Goal: Task Accomplishment & Management: Manage account settings

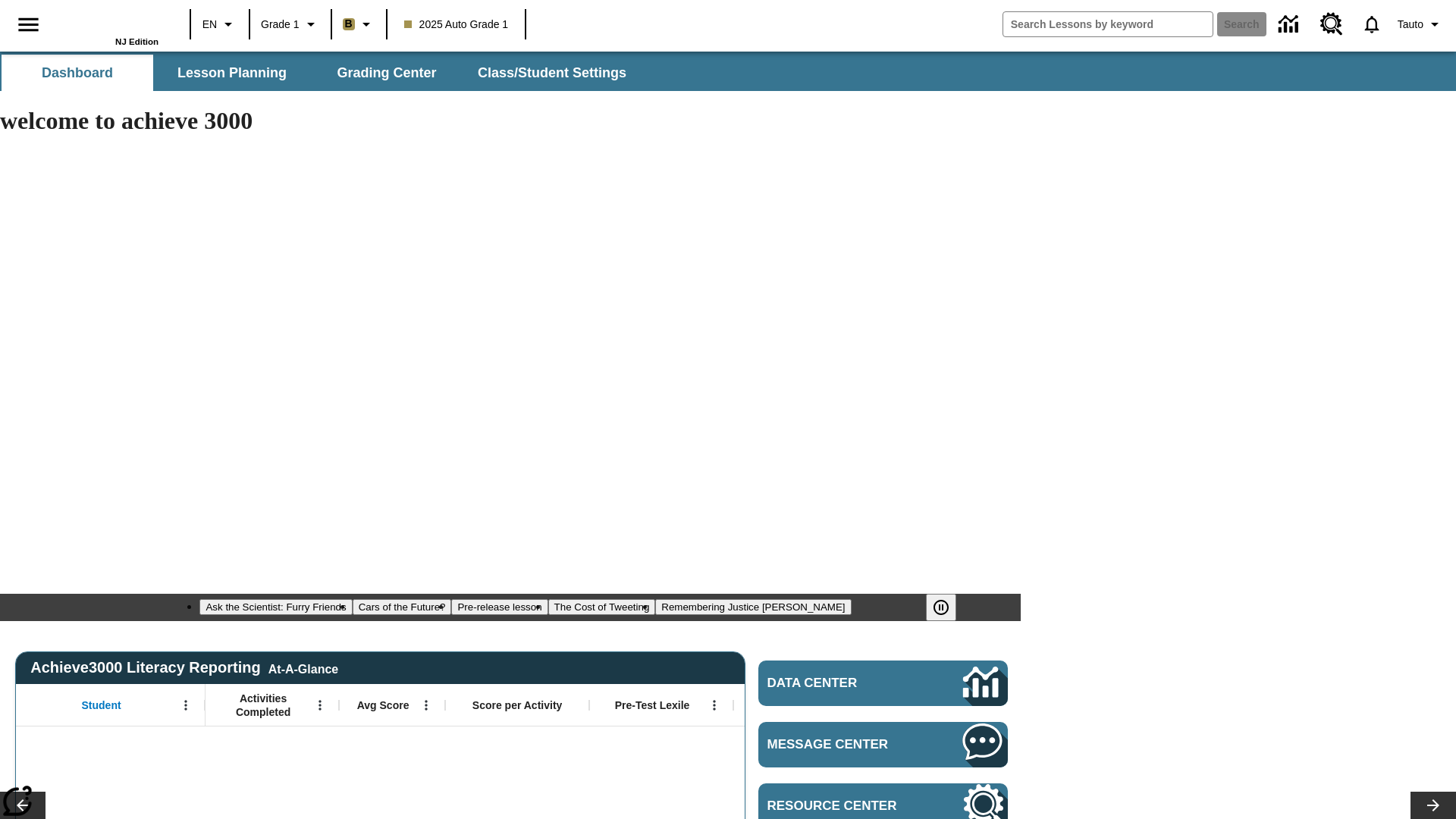
type input "-1"
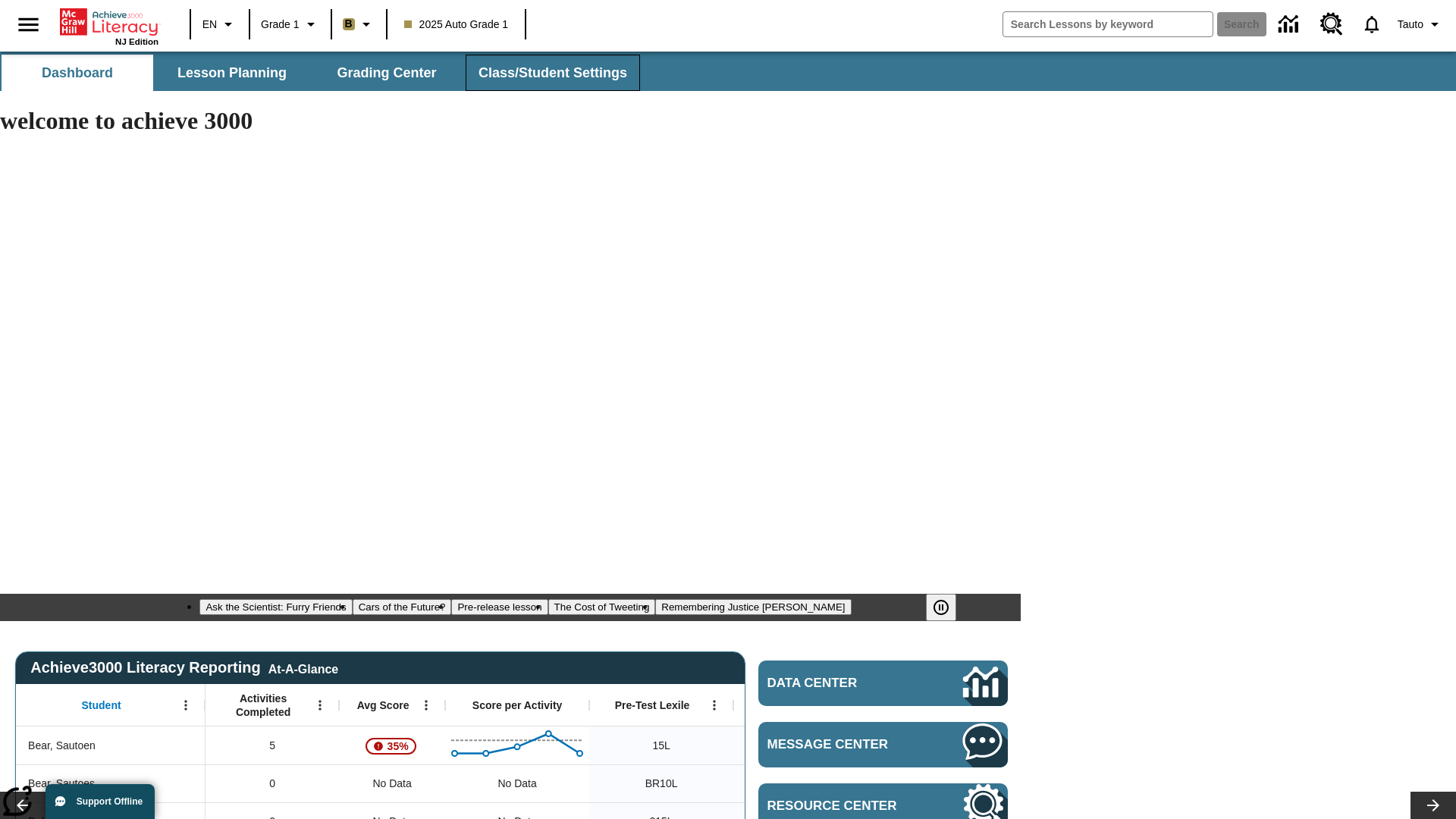
click at [551, 73] on span "Class/Student Settings" at bounding box center [553, 73] width 149 height 17
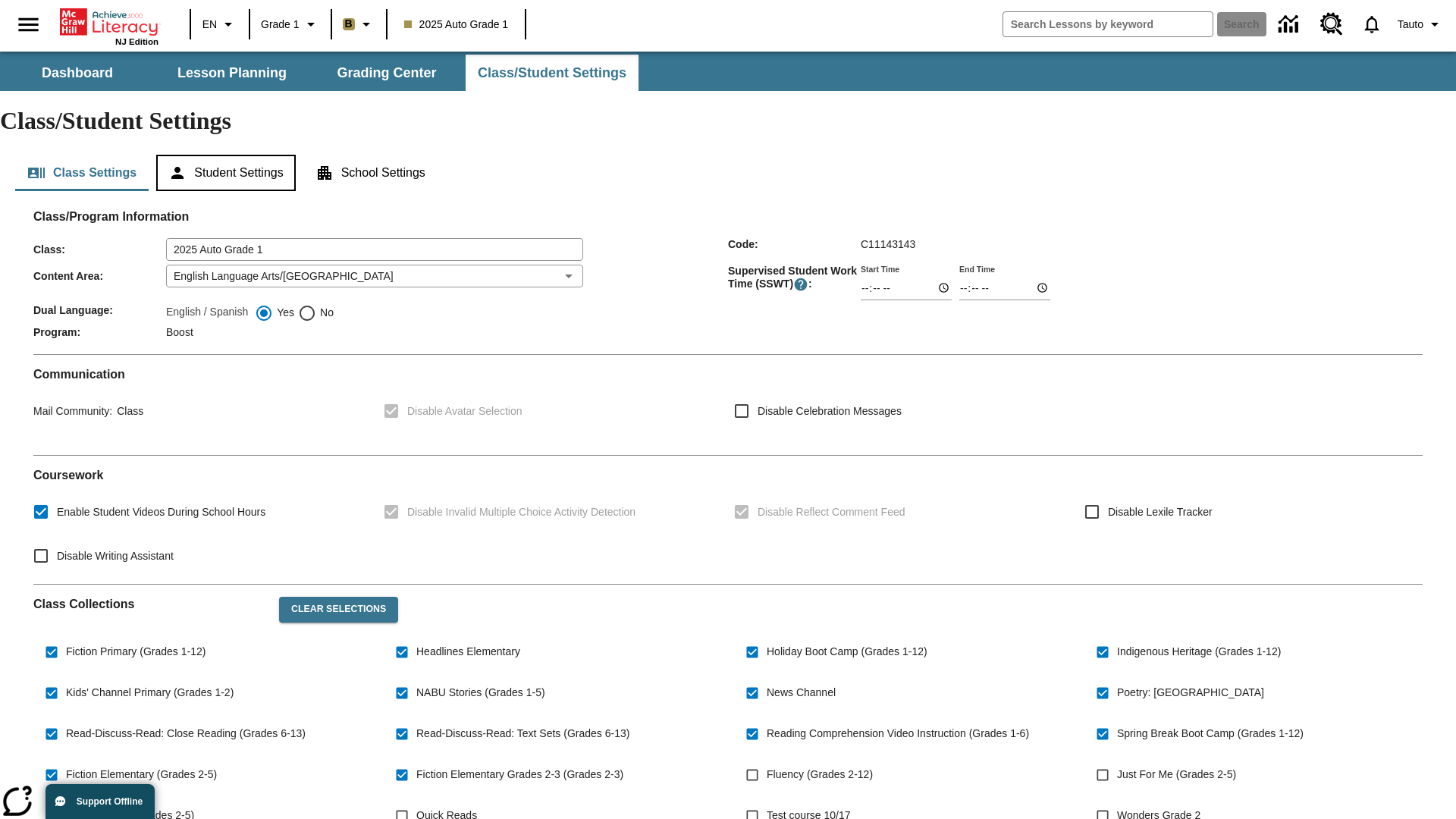
click at [228, 155] on button "Student Settings" at bounding box center [226, 173] width 139 height 37
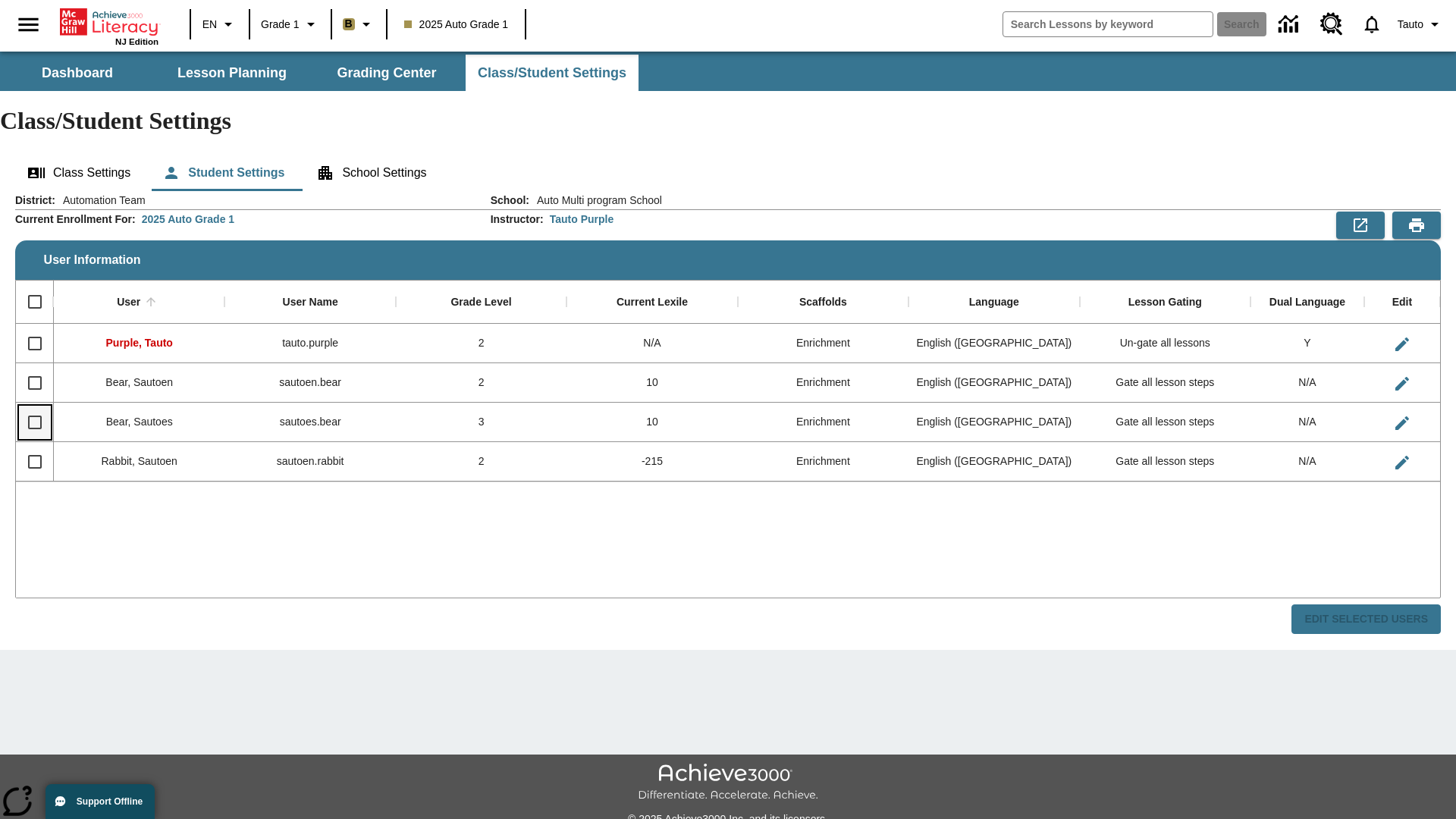
click at [34, 407] on input "Select row" at bounding box center [35, 423] width 32 height 32
checkbox input "true"
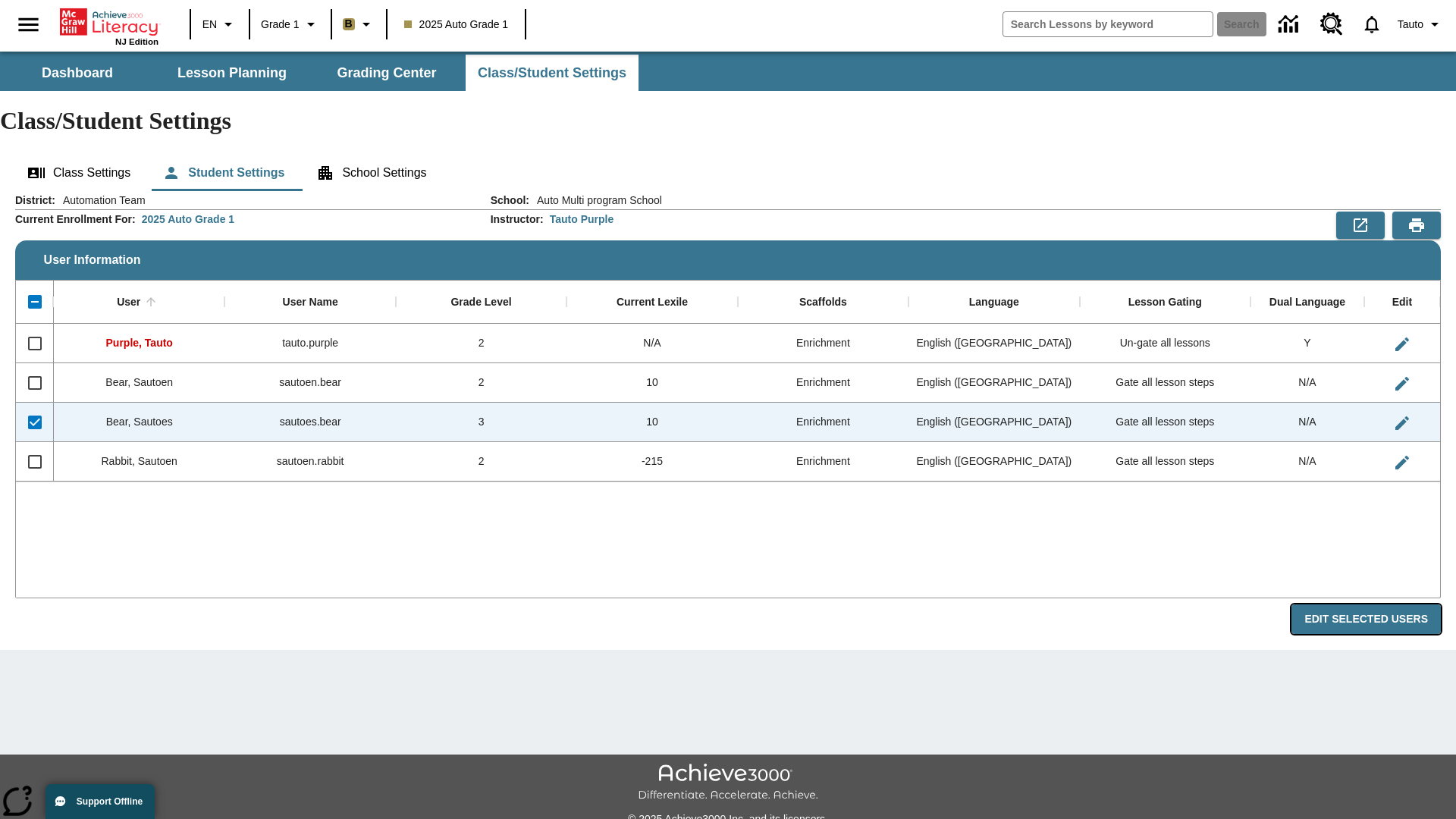
click at [1372, 605] on button "Edit Selected Users" at bounding box center [1366, 619] width 149 height 29
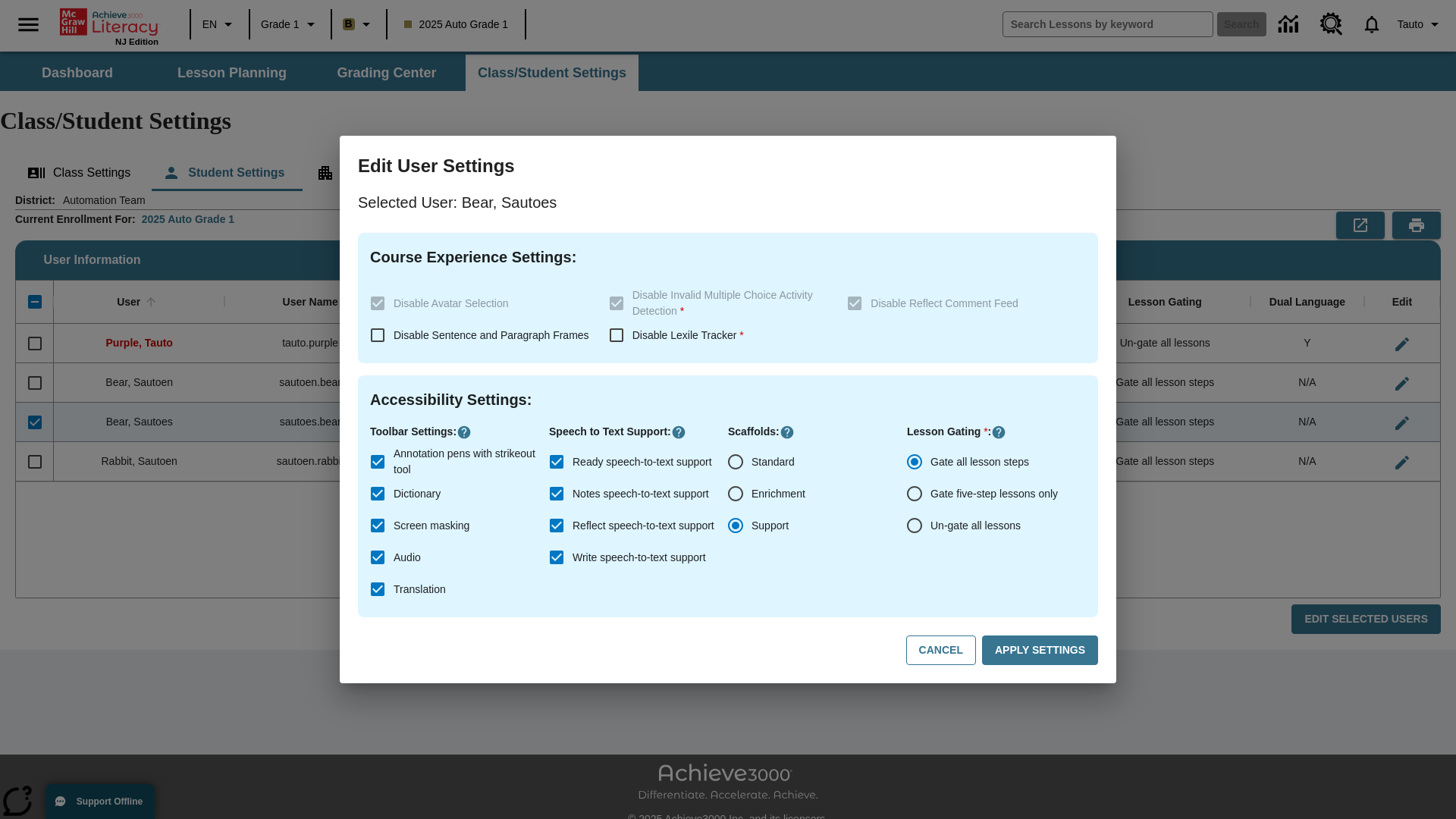
click at [914, 526] on input "Un-gate all lessons" at bounding box center [915, 526] width 32 height 32
radio input "true"
click at [1043, 651] on button "Apply Settings" at bounding box center [1040, 650] width 116 height 29
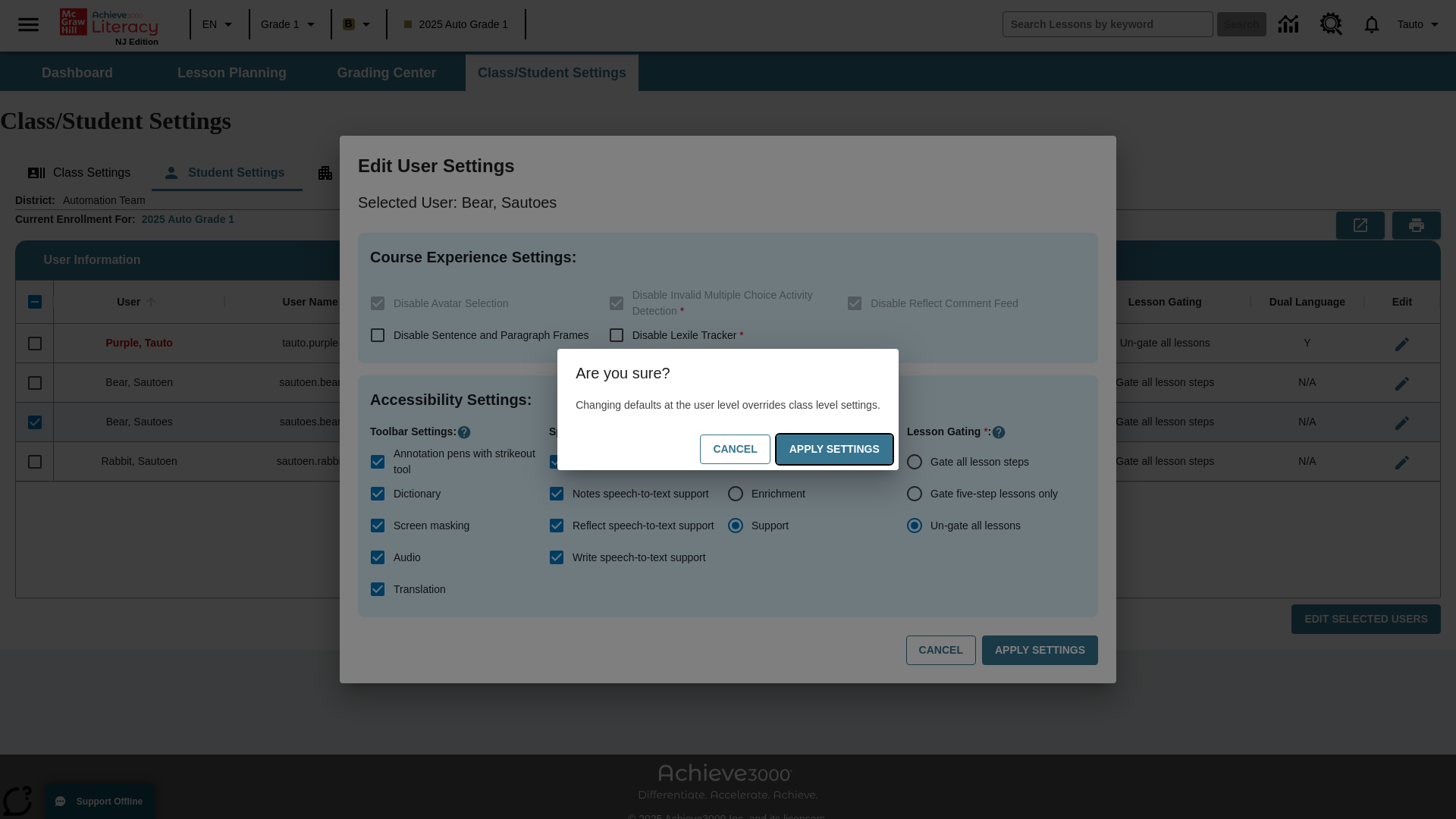
click at [849, 449] on button "Apply Settings" at bounding box center [834, 449] width 116 height 29
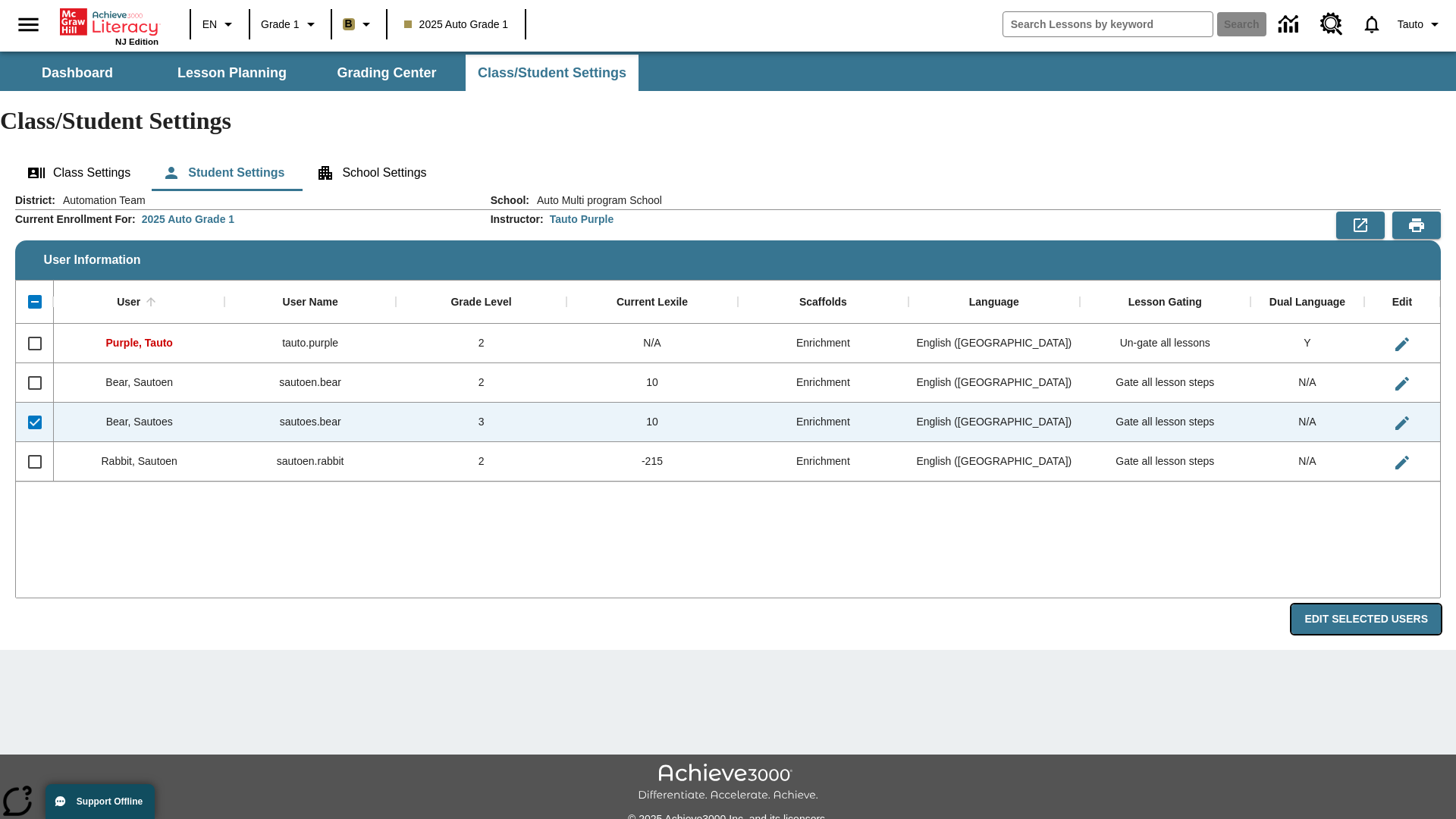
radio input "true"
checkbox input "false"
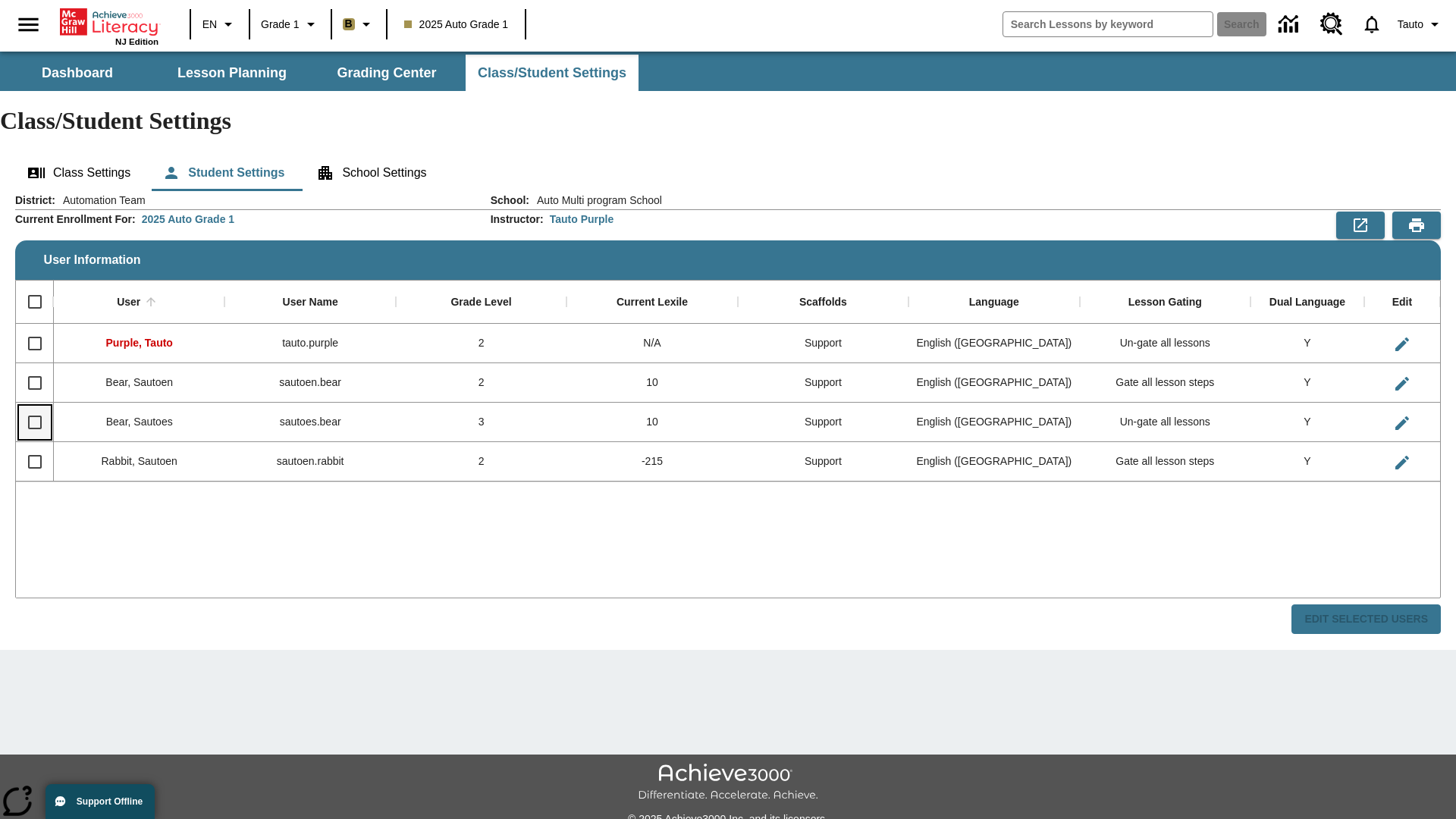
click at [34, 407] on input "Select row" at bounding box center [35, 423] width 32 height 32
checkbox input "true"
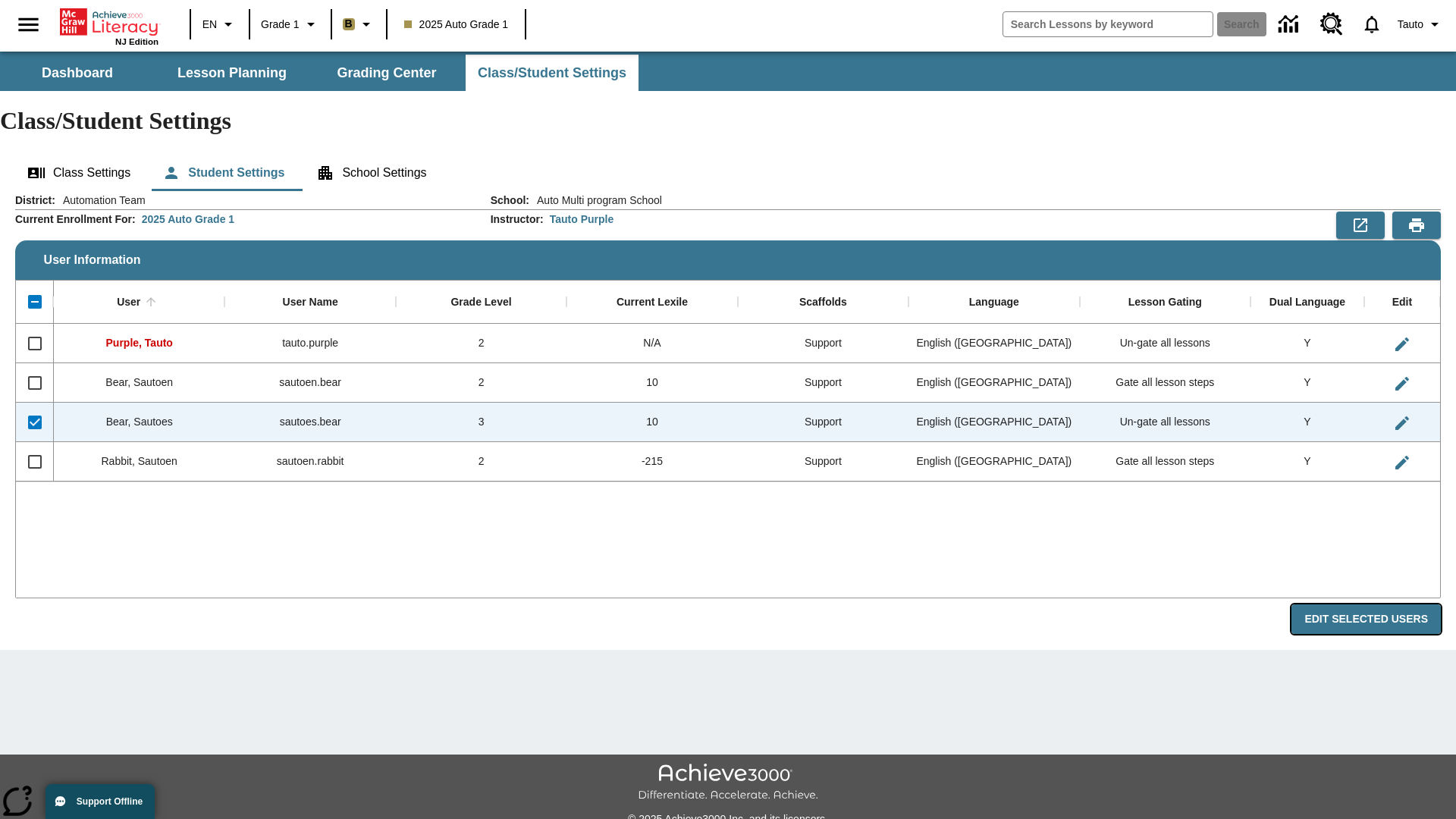
click at [1372, 605] on button "Edit Selected Users" at bounding box center [1366, 619] width 149 height 29
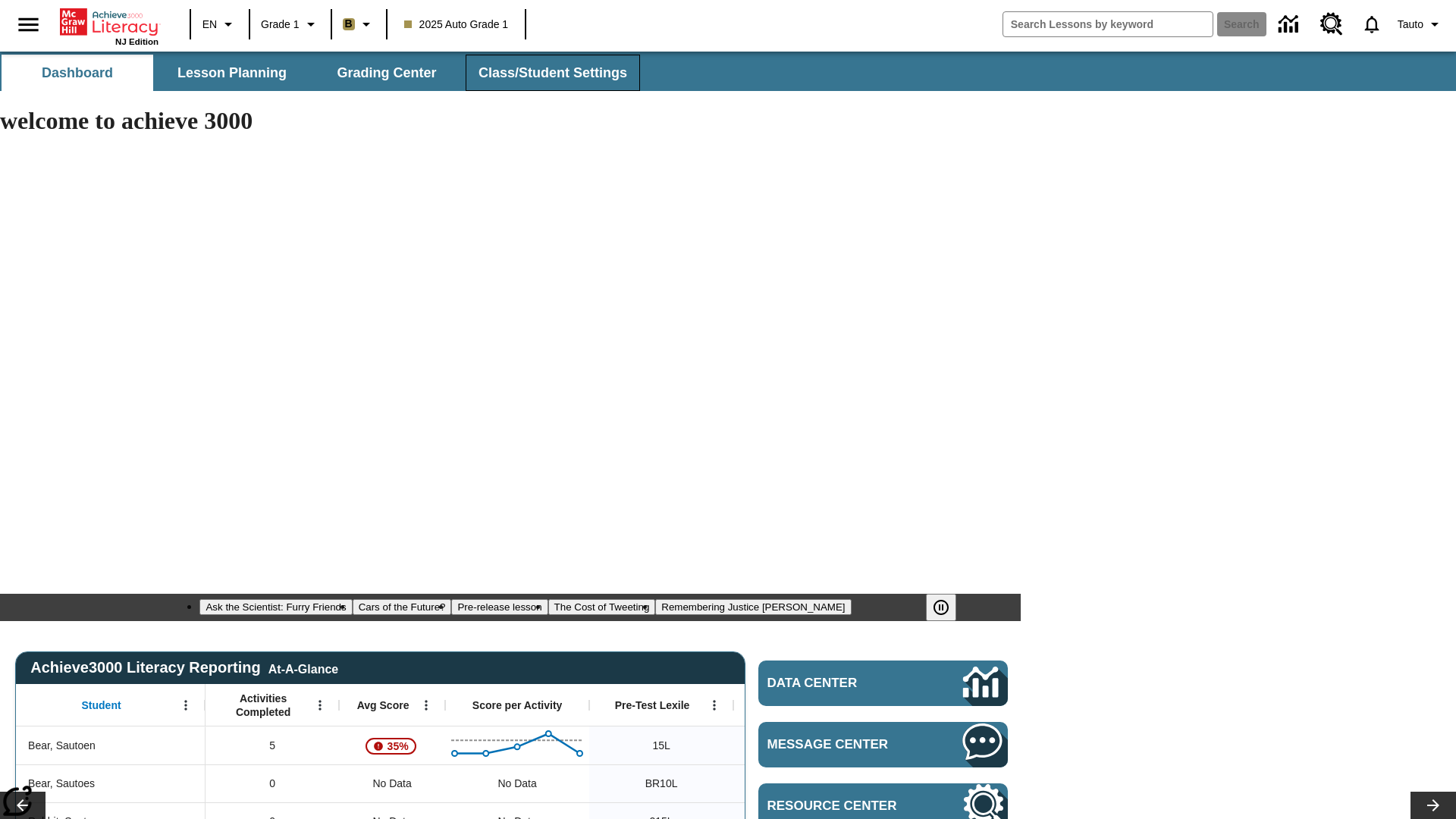
click at [551, 73] on span "Class/Student Settings" at bounding box center [553, 73] width 149 height 17
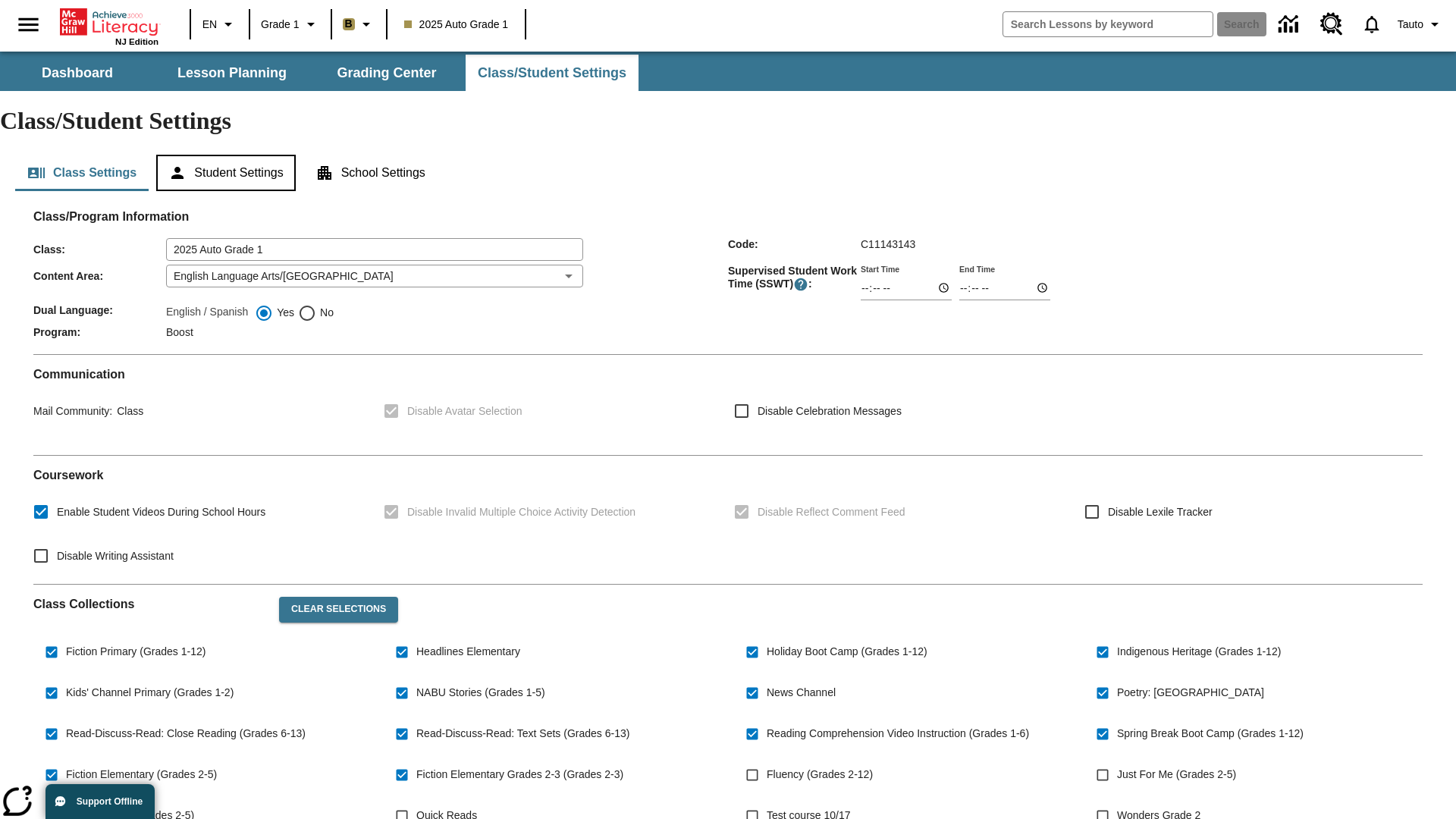
click at [228, 155] on button "Student Settings" at bounding box center [226, 173] width 139 height 37
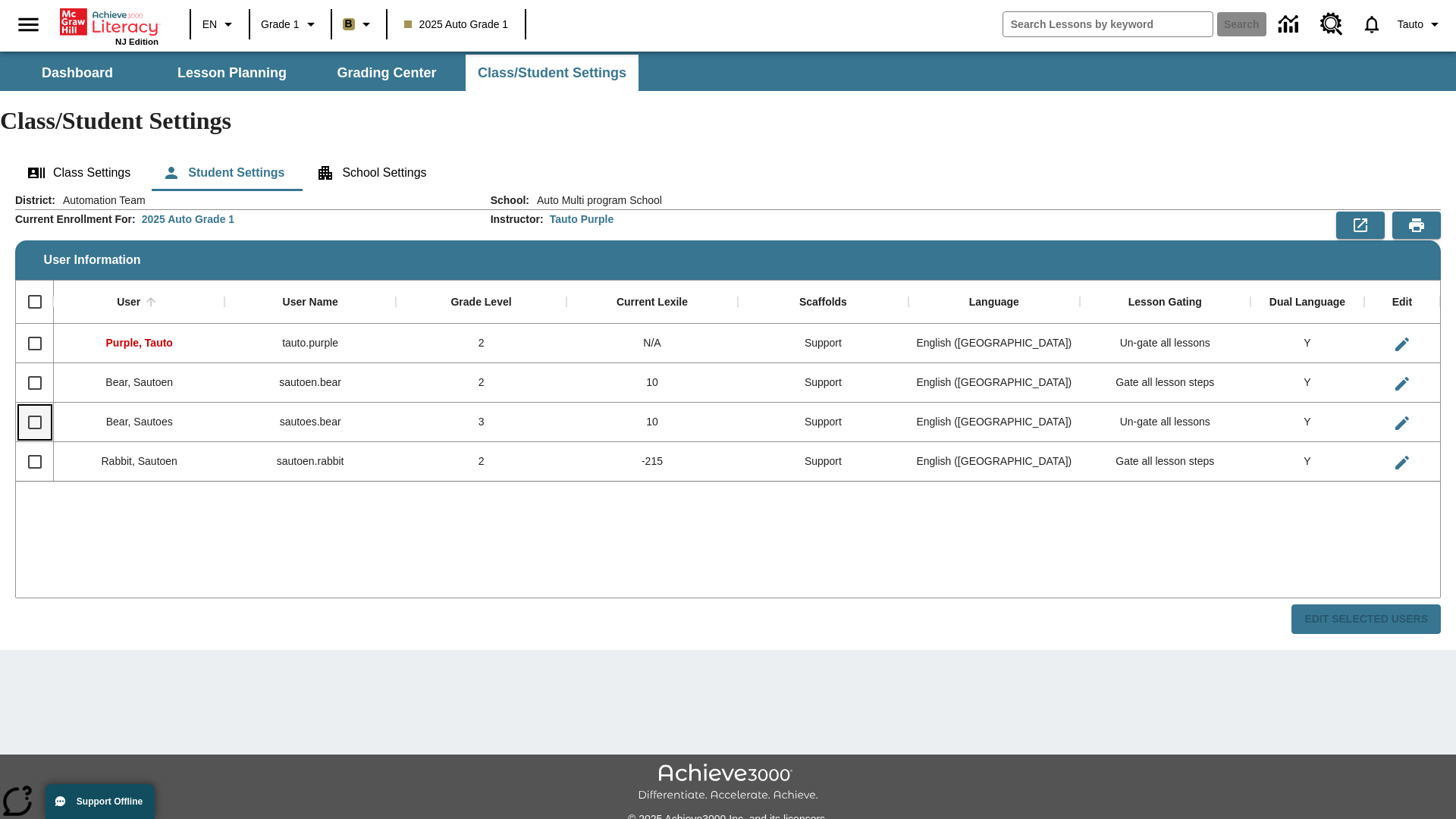
click at [34, 407] on input "Select row" at bounding box center [35, 423] width 32 height 32
checkbox input "true"
